Goal: Find specific page/section: Find specific page/section

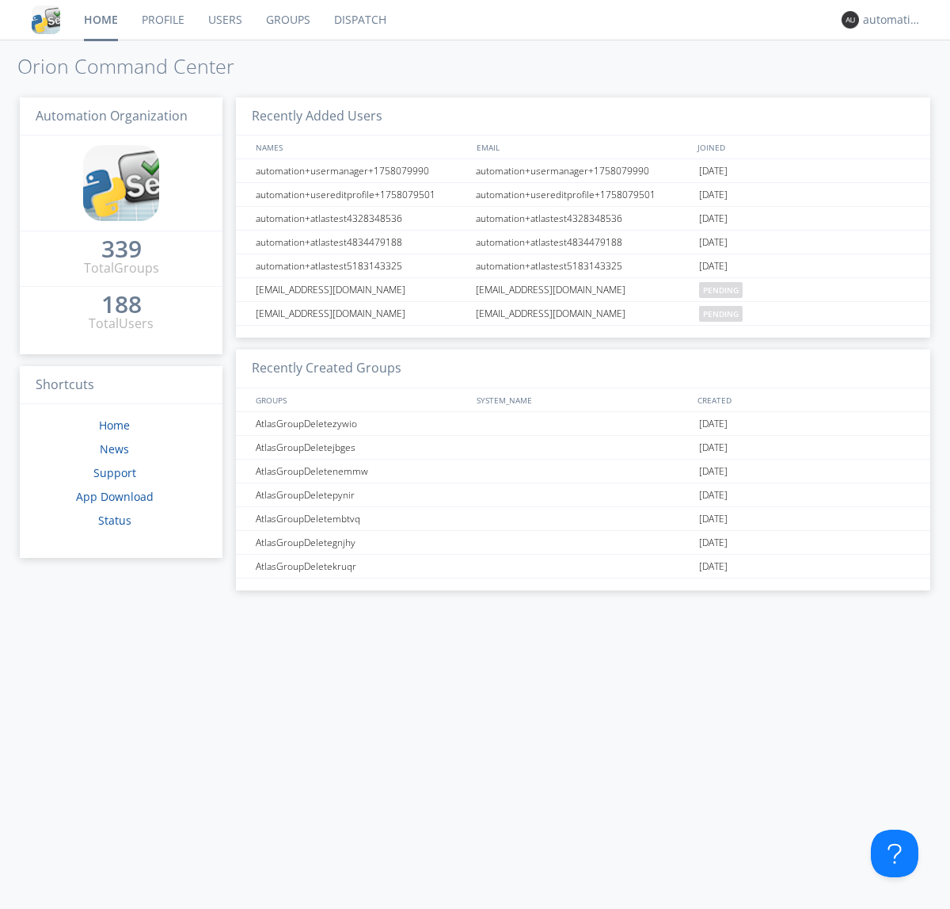
click at [359, 20] on link "Dispatch" at bounding box center [360, 20] width 76 height 40
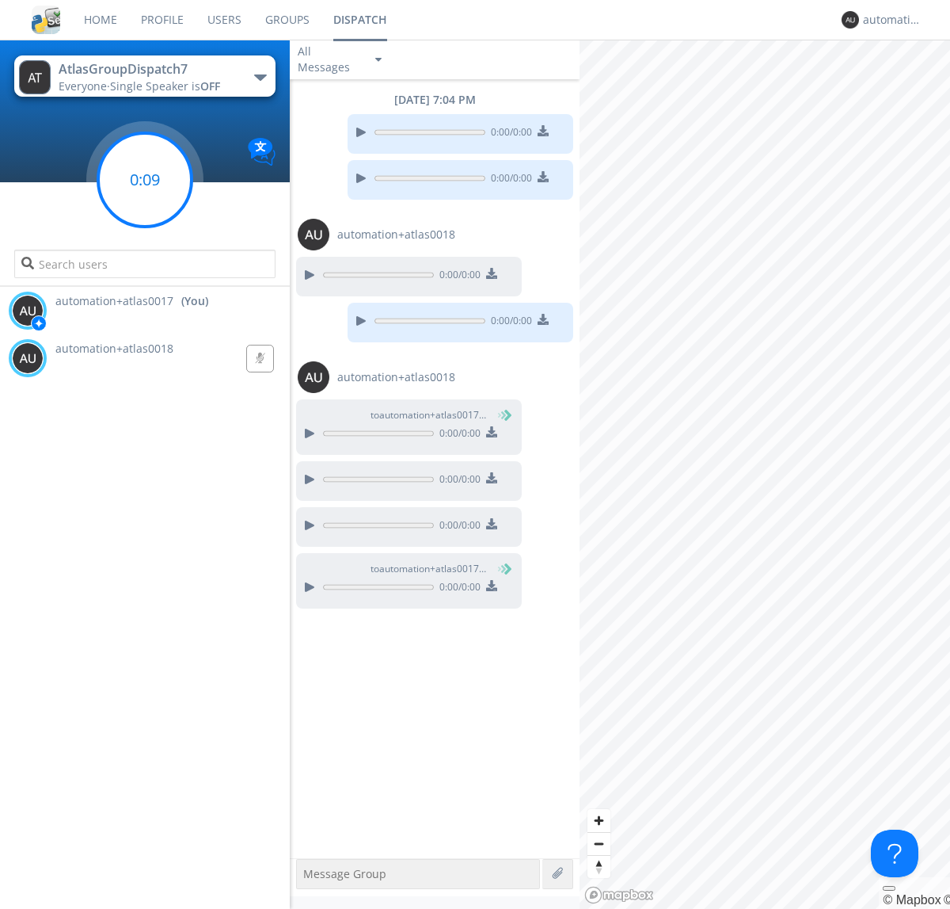
click at [145, 180] on g at bounding box center [144, 179] width 93 height 93
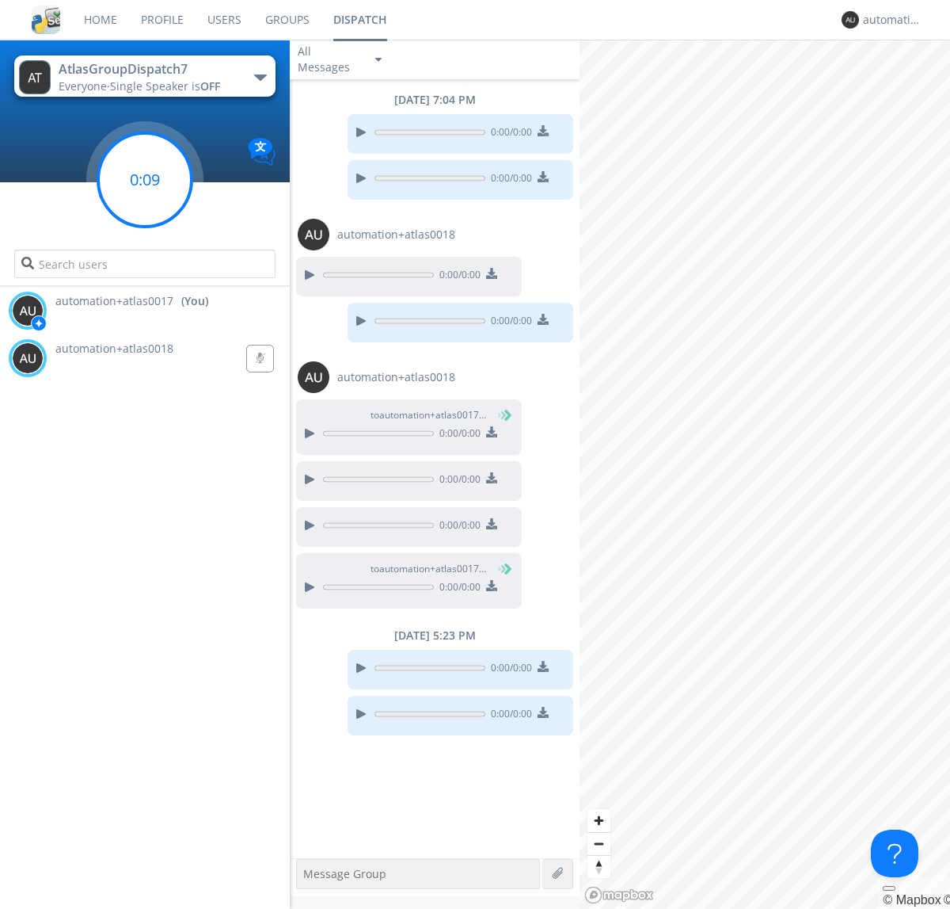
click at [145, 180] on g at bounding box center [144, 179] width 93 height 93
click at [889, 20] on div "automation+atlas0017" at bounding box center [892, 20] width 59 height 16
